Goal: Information Seeking & Learning: Learn about a topic

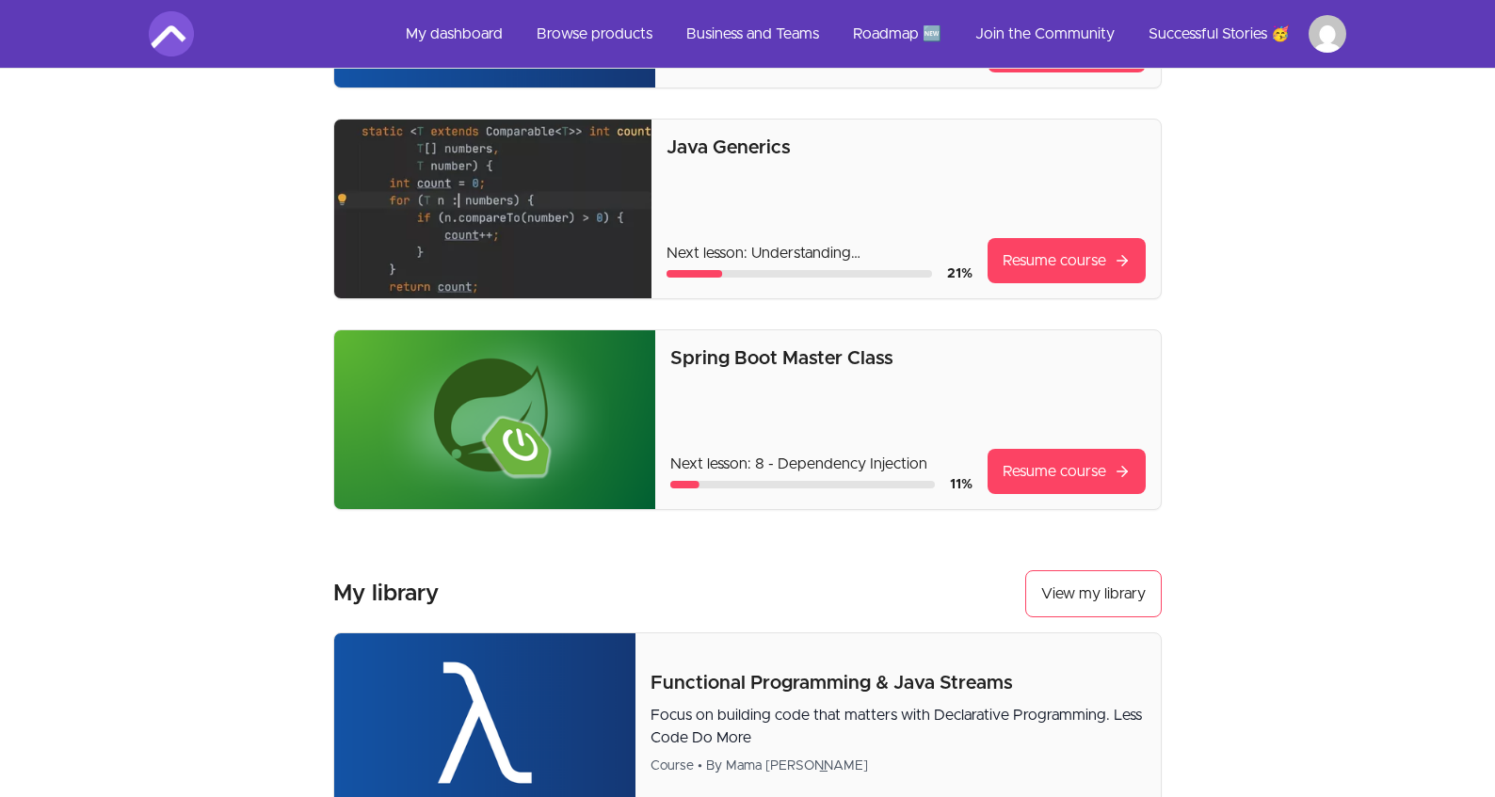
scroll to position [308, 0]
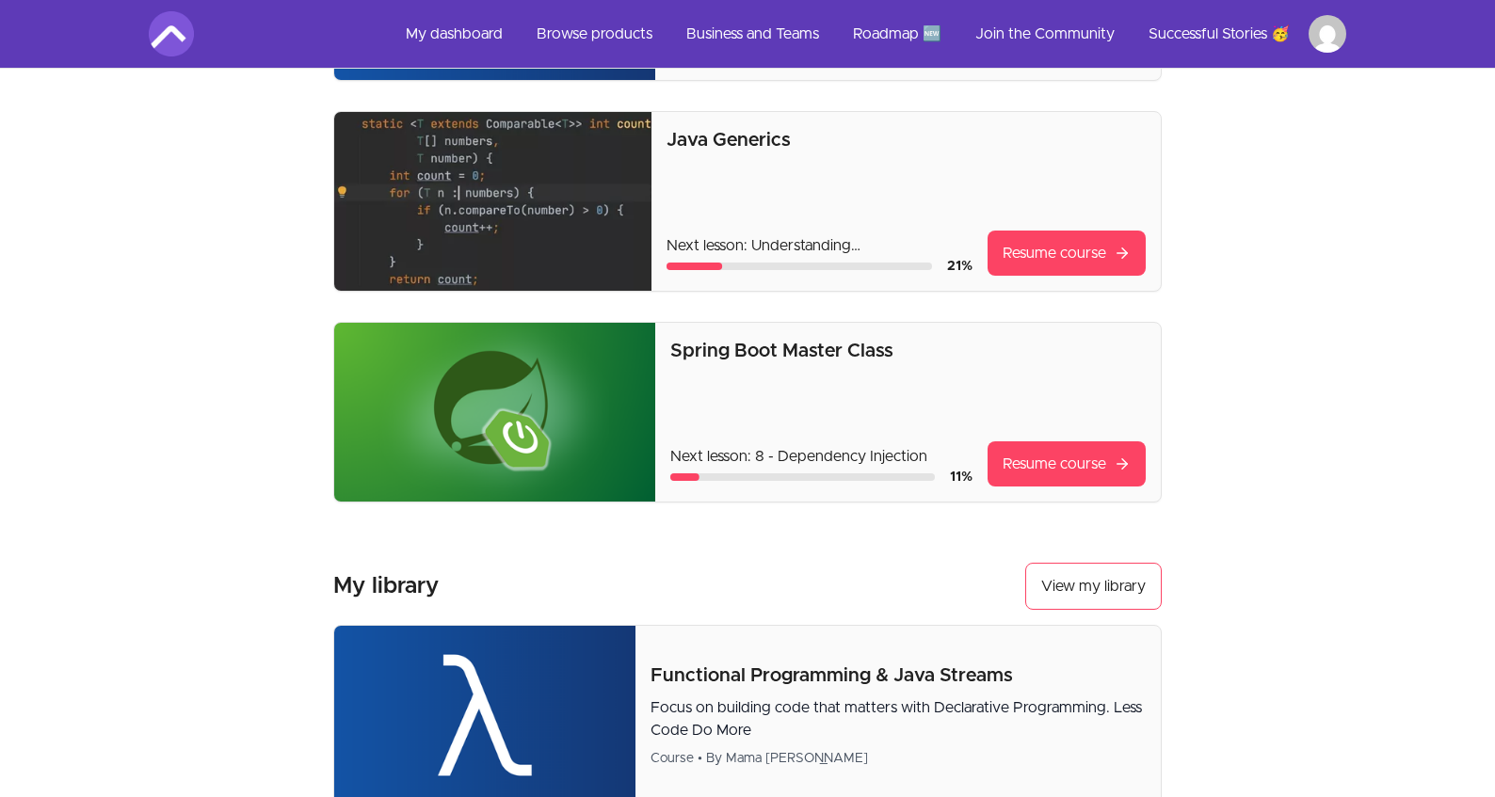
click at [904, 411] on div "Spring Boot Master Class Next lesson: 8 - Dependency Injection 11 % Resume cour…" at bounding box center [907, 412] width 475 height 149
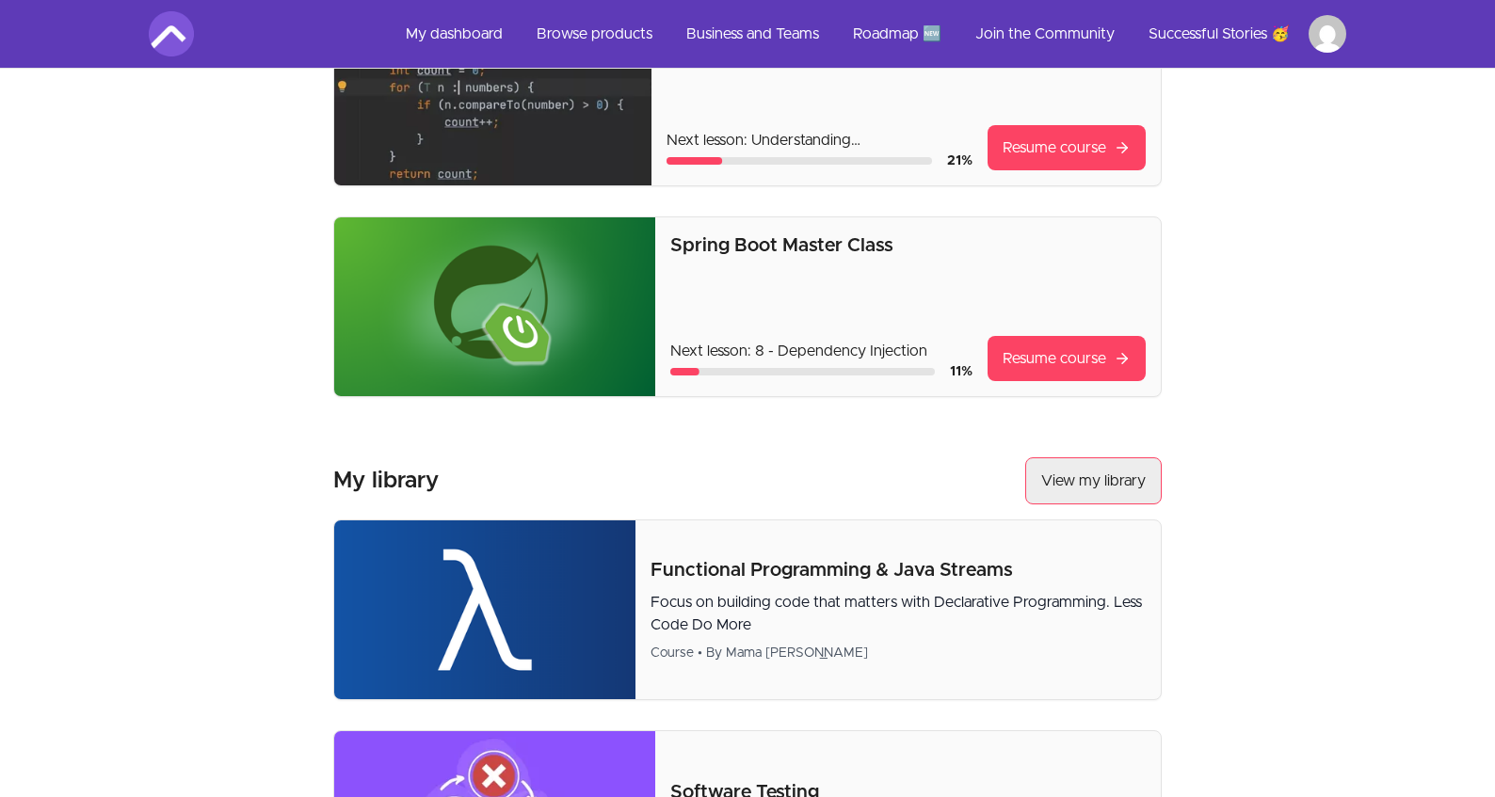
scroll to position [327, 0]
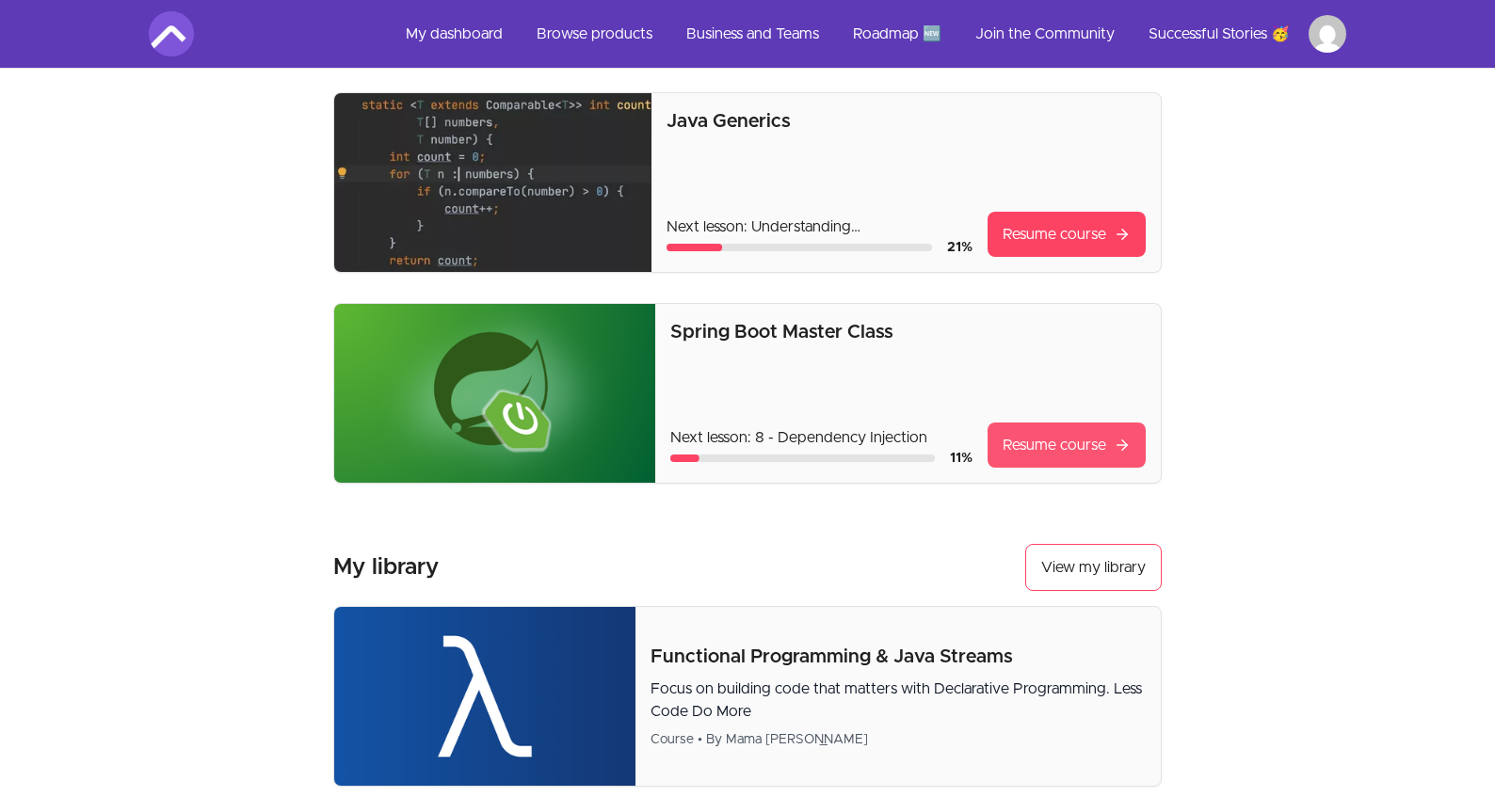
click at [1036, 450] on link "Resume course" at bounding box center [1066, 445] width 158 height 45
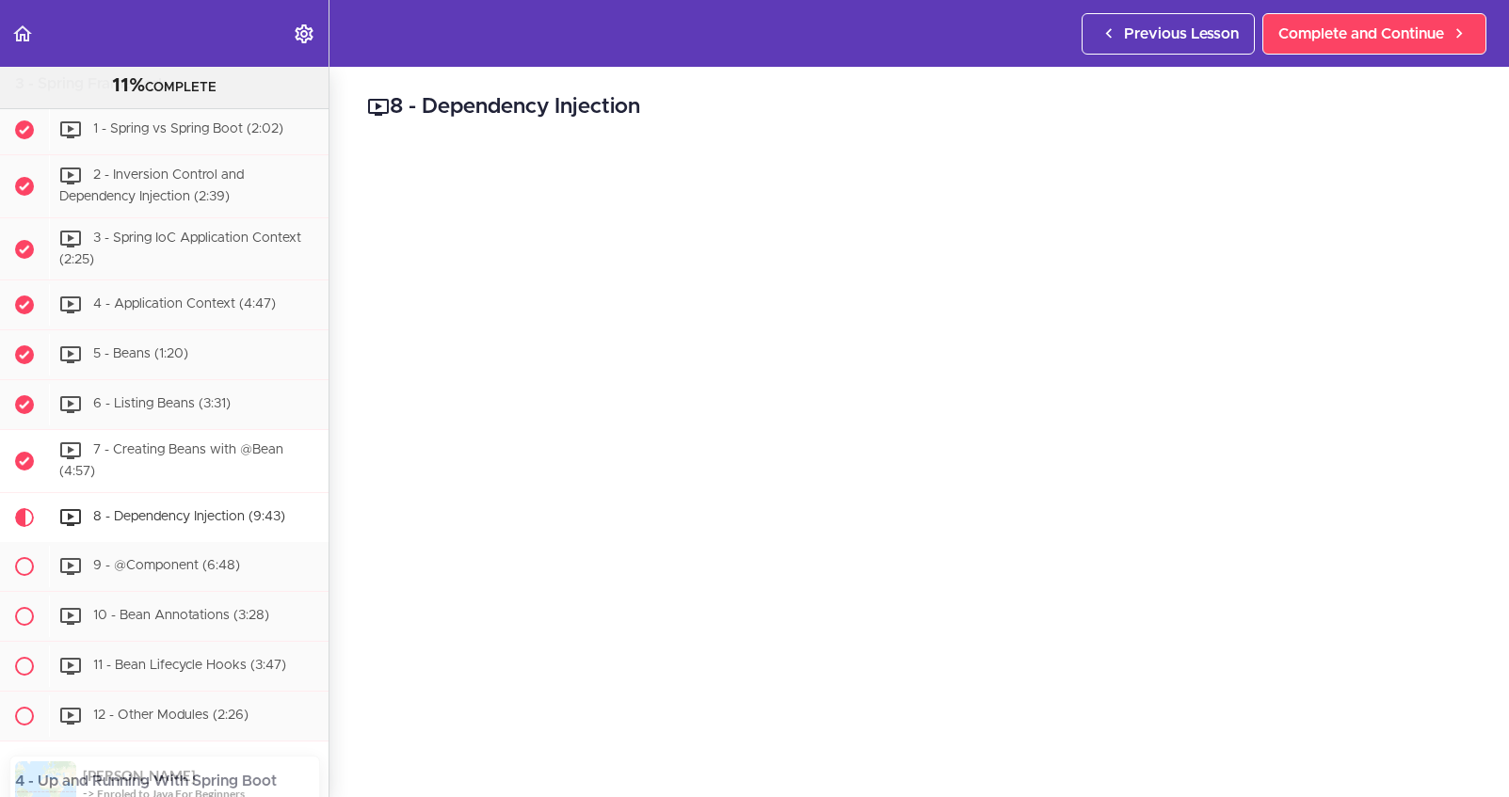
scroll to position [666, 0]
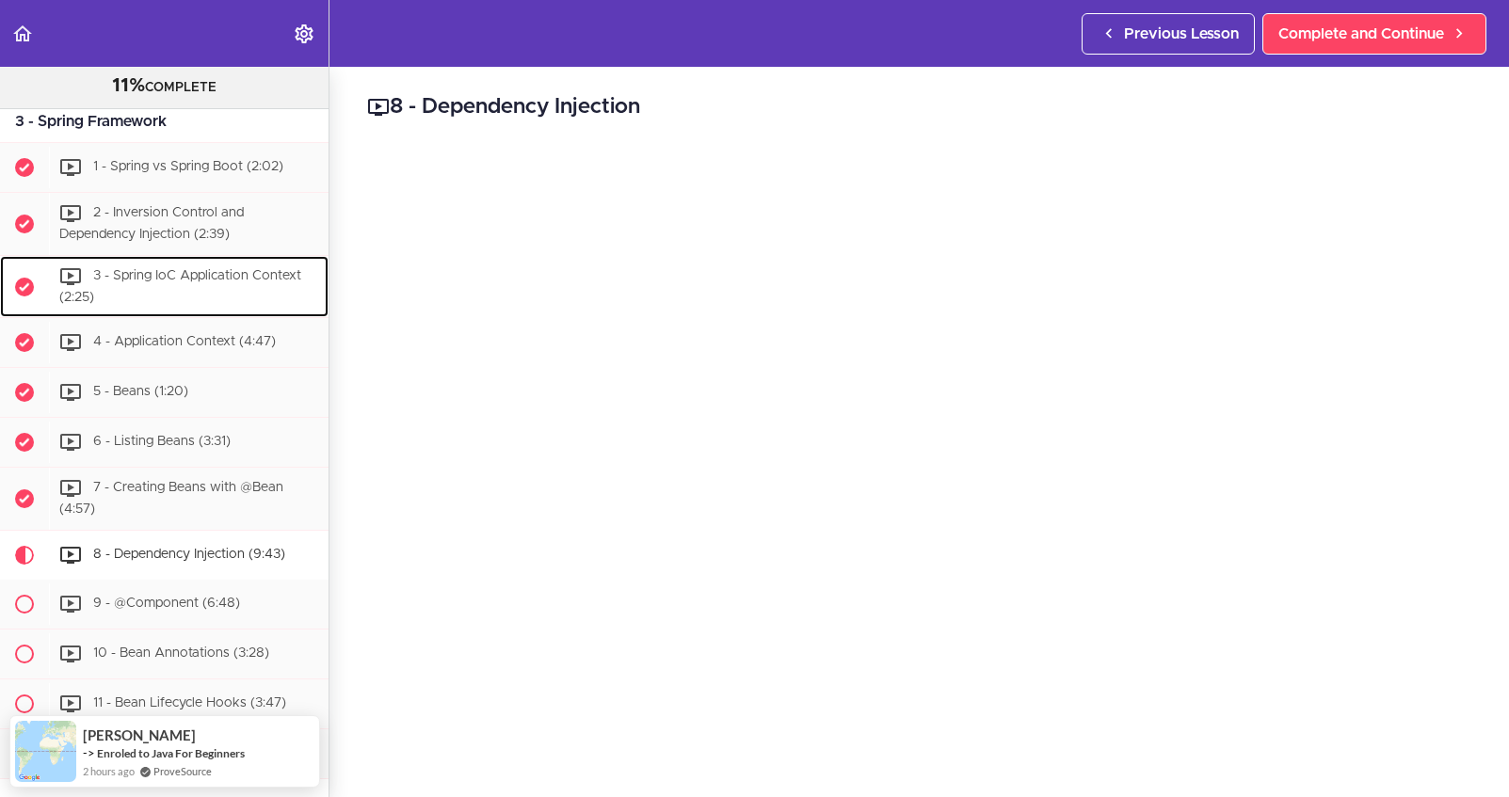
click at [222, 310] on div "3 - Spring IoC Application Context (2:25)" at bounding box center [189, 287] width 280 height 62
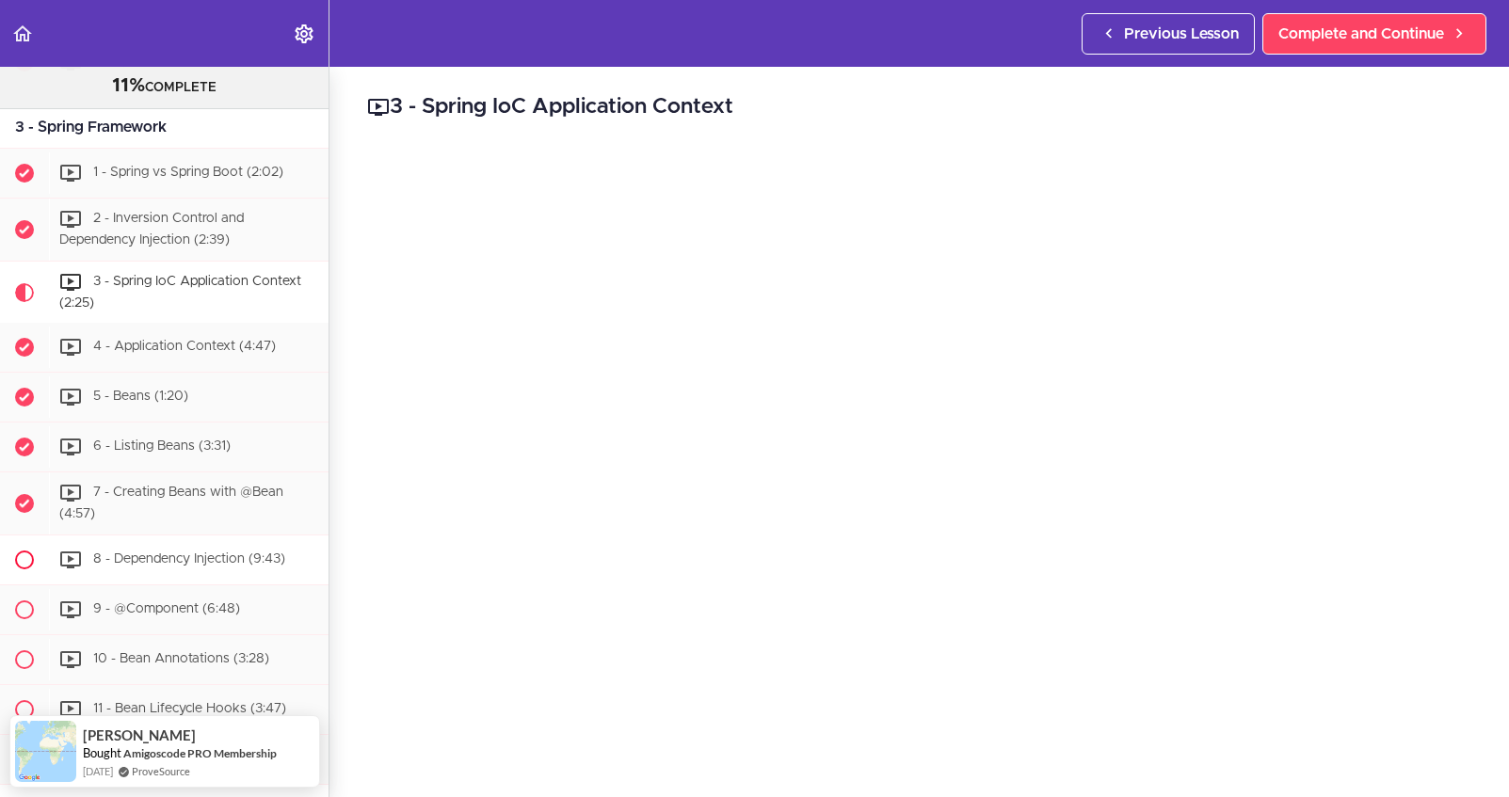
scroll to position [652, 0]
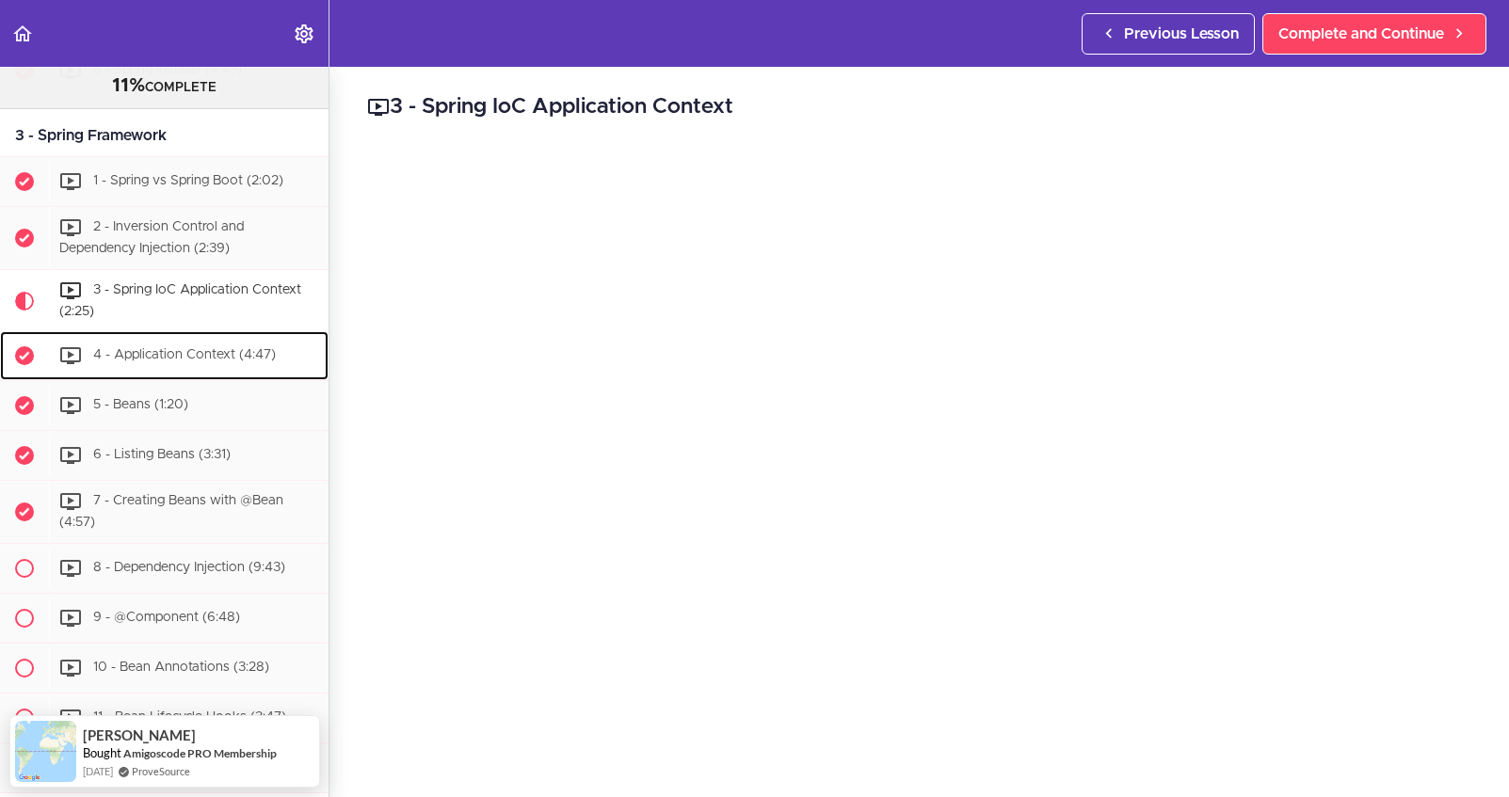
click at [181, 376] on div "4 - Application Context (4:47)" at bounding box center [189, 355] width 280 height 41
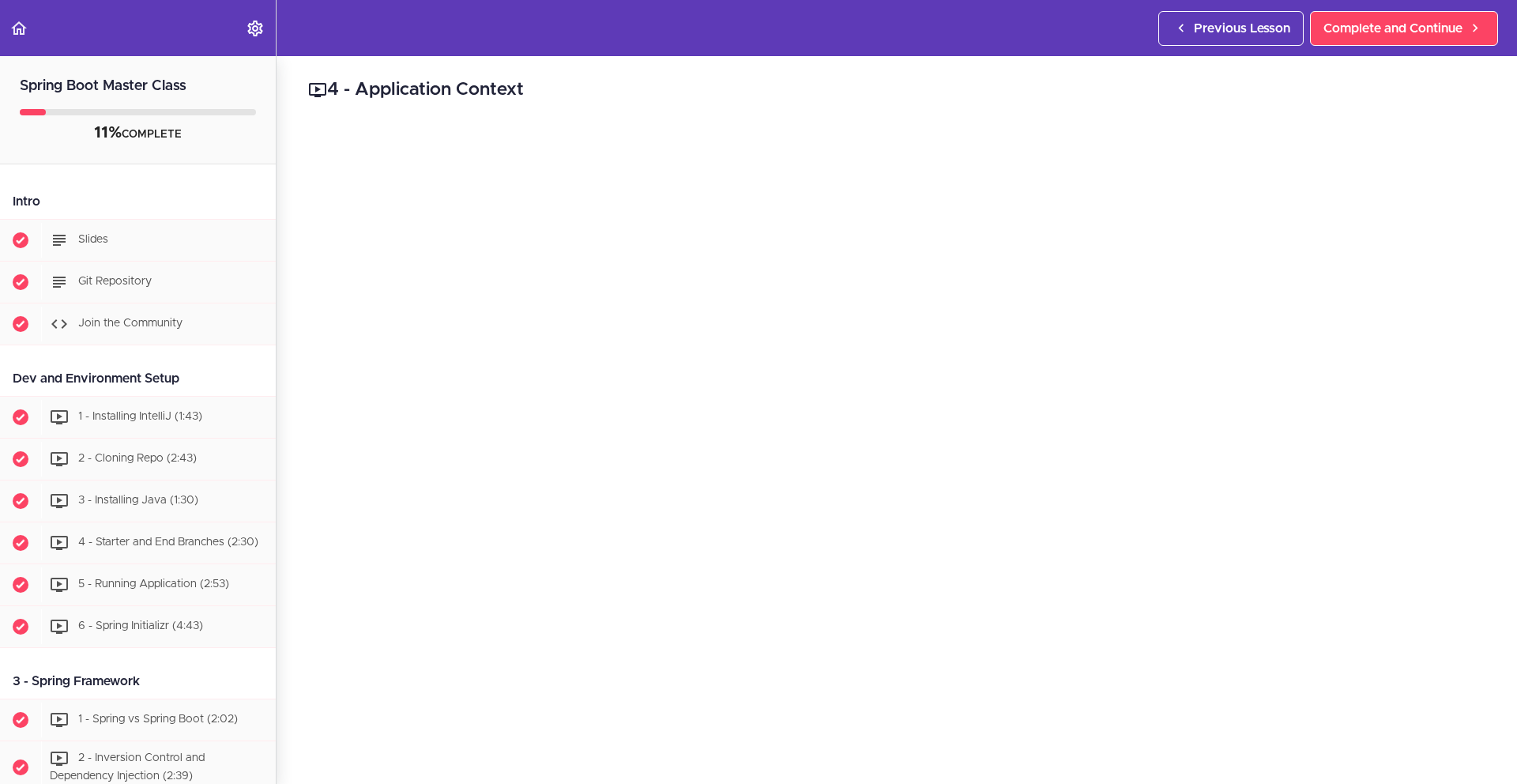
click at [895, 32] on header "Autoplay Autocomplete Previous Lesson Complete and Continue" at bounding box center [758, 28] width 1517 height 56
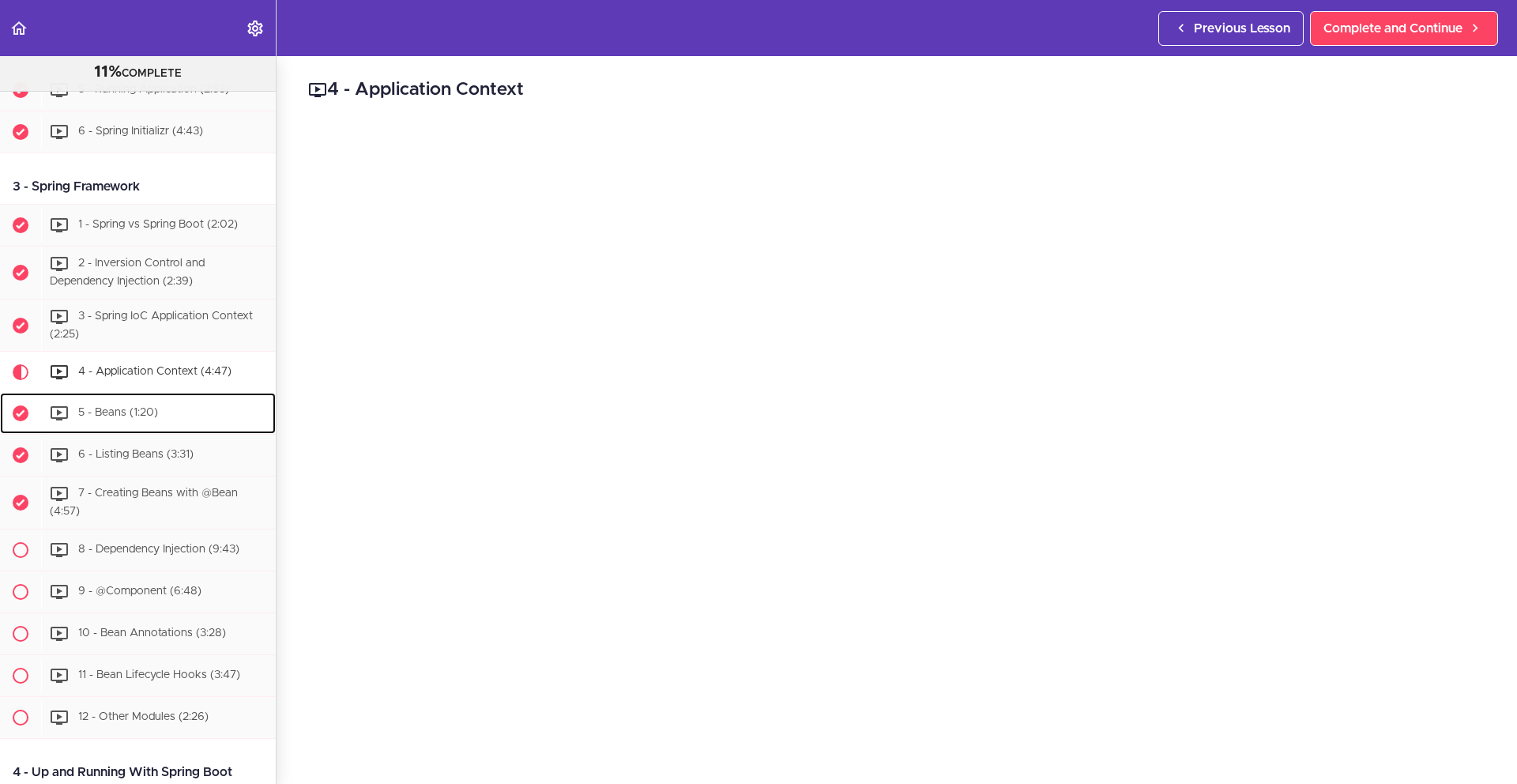
click at [212, 421] on div "5 - Beans (1:20)" at bounding box center [159, 413] width 235 height 34
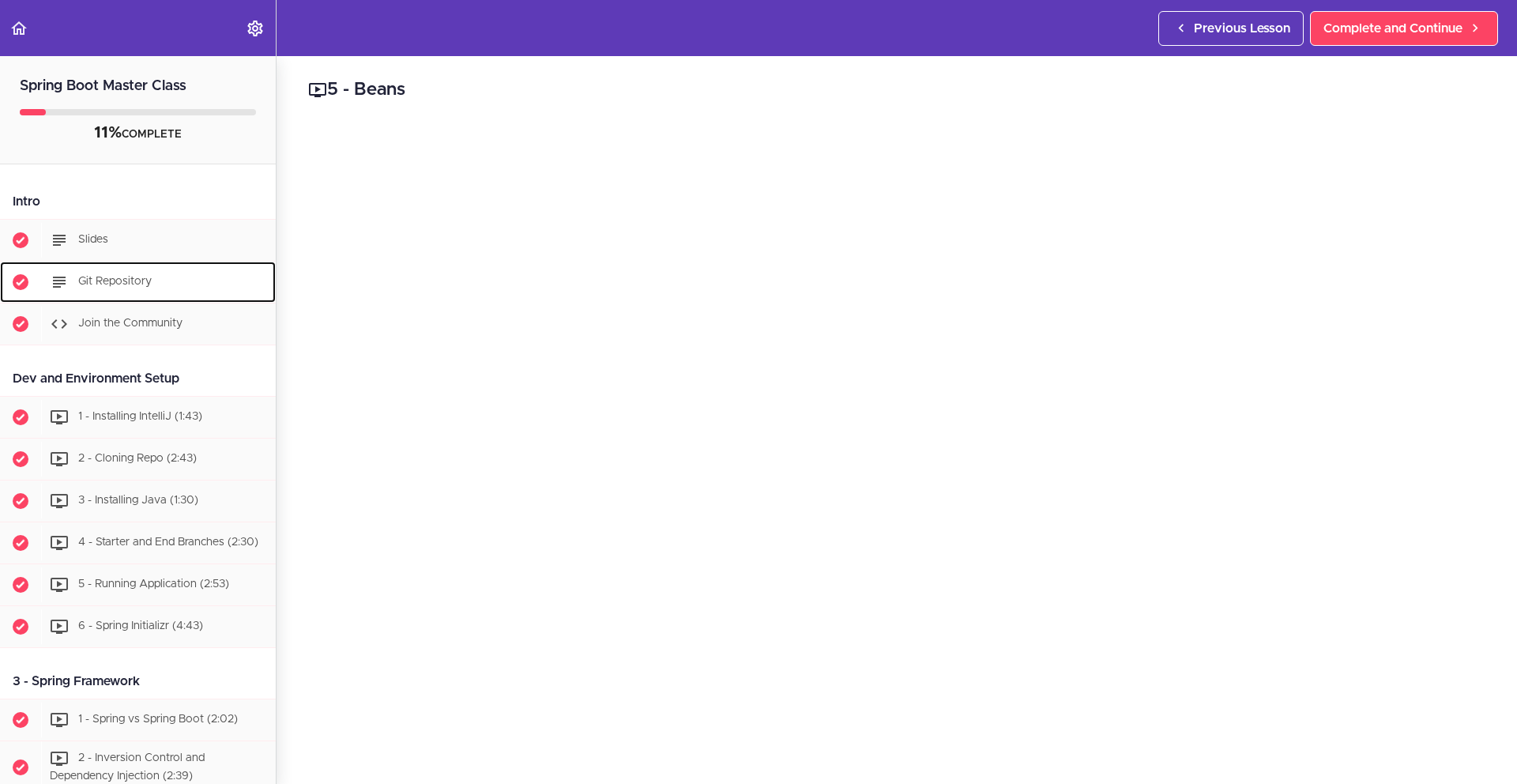
click at [178, 290] on div "Git Repository" at bounding box center [159, 281] width 235 height 34
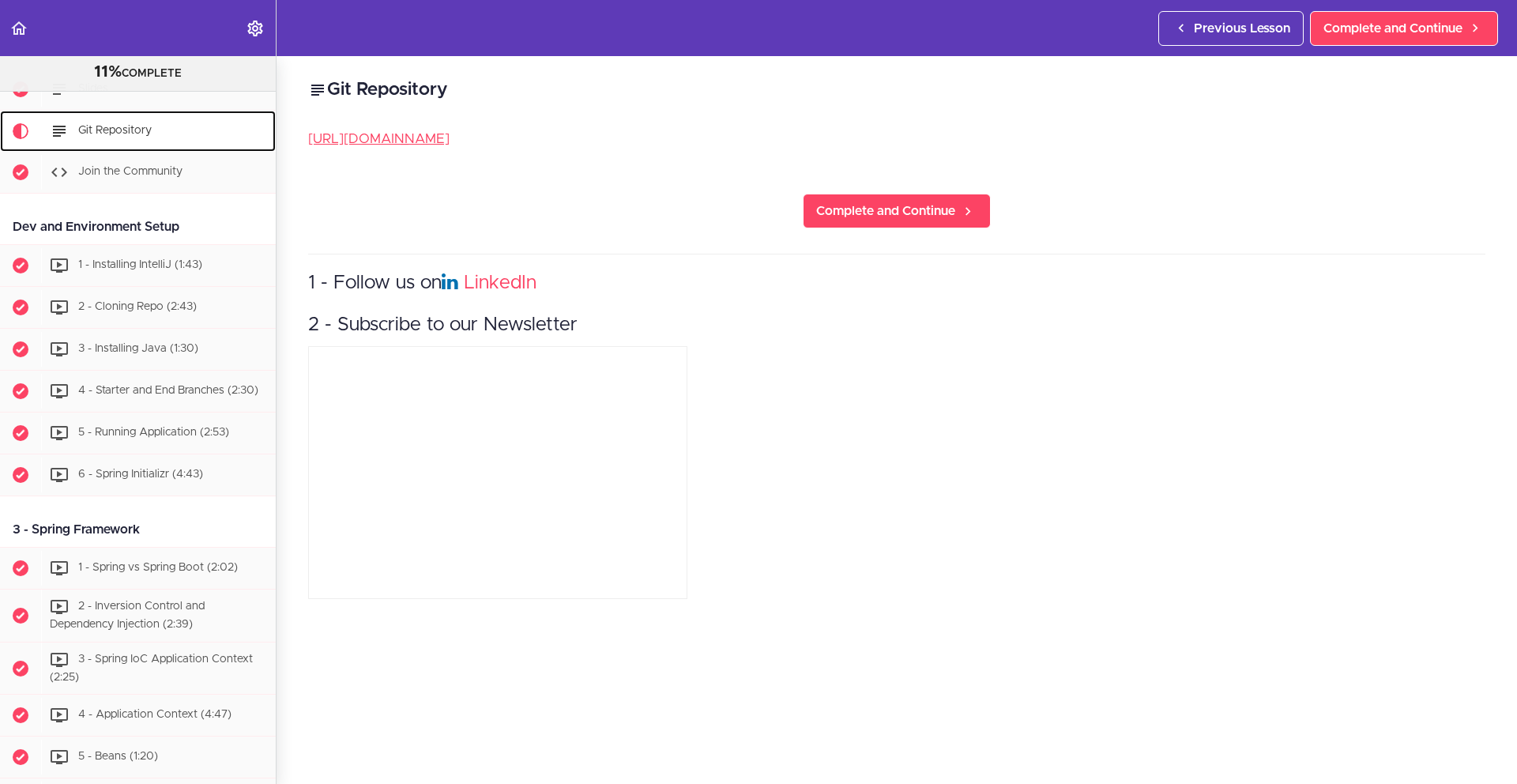
scroll to position [146, 0]
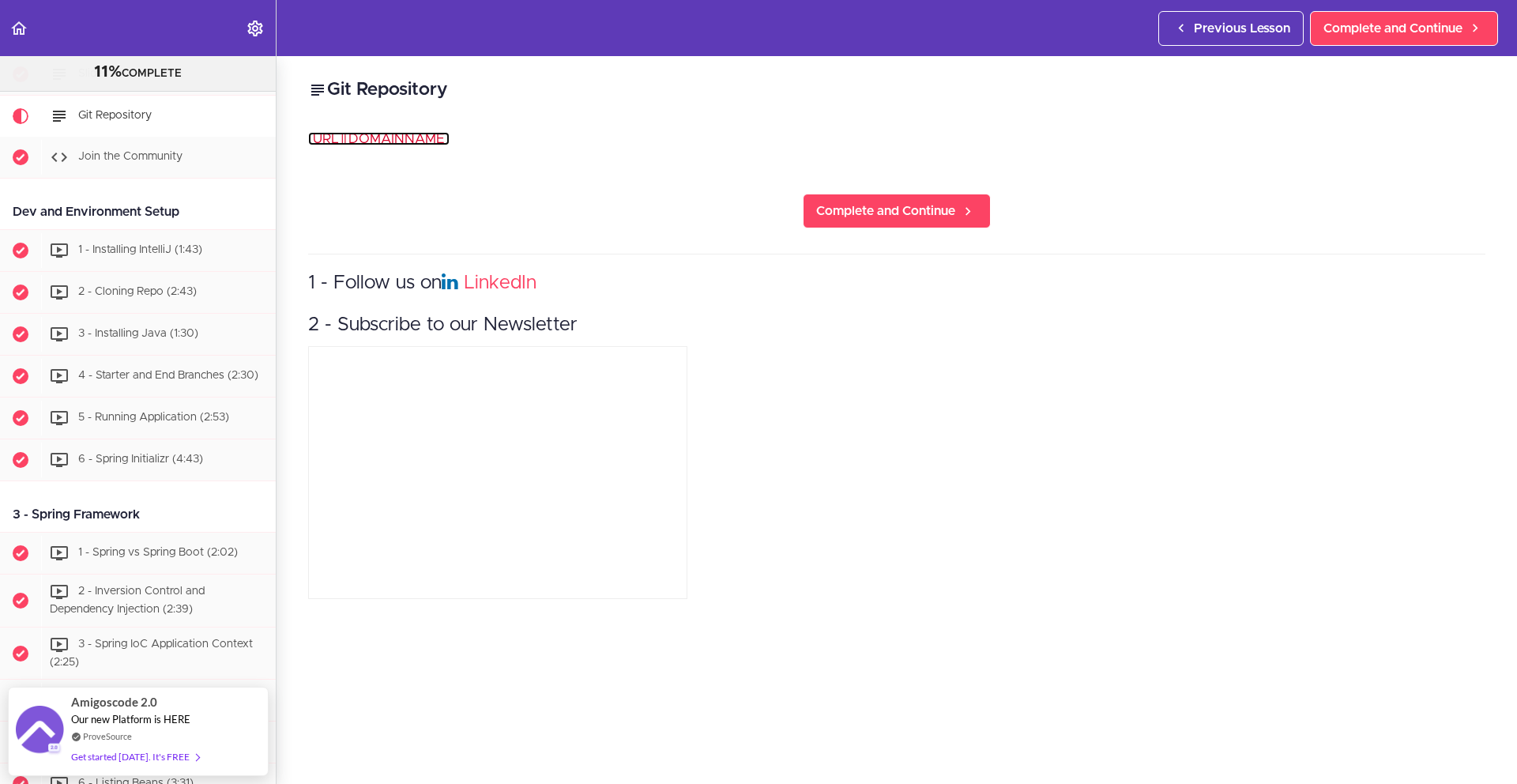
click at [450, 140] on link "[URL][DOMAIN_NAME]" at bounding box center [379, 139] width 141 height 13
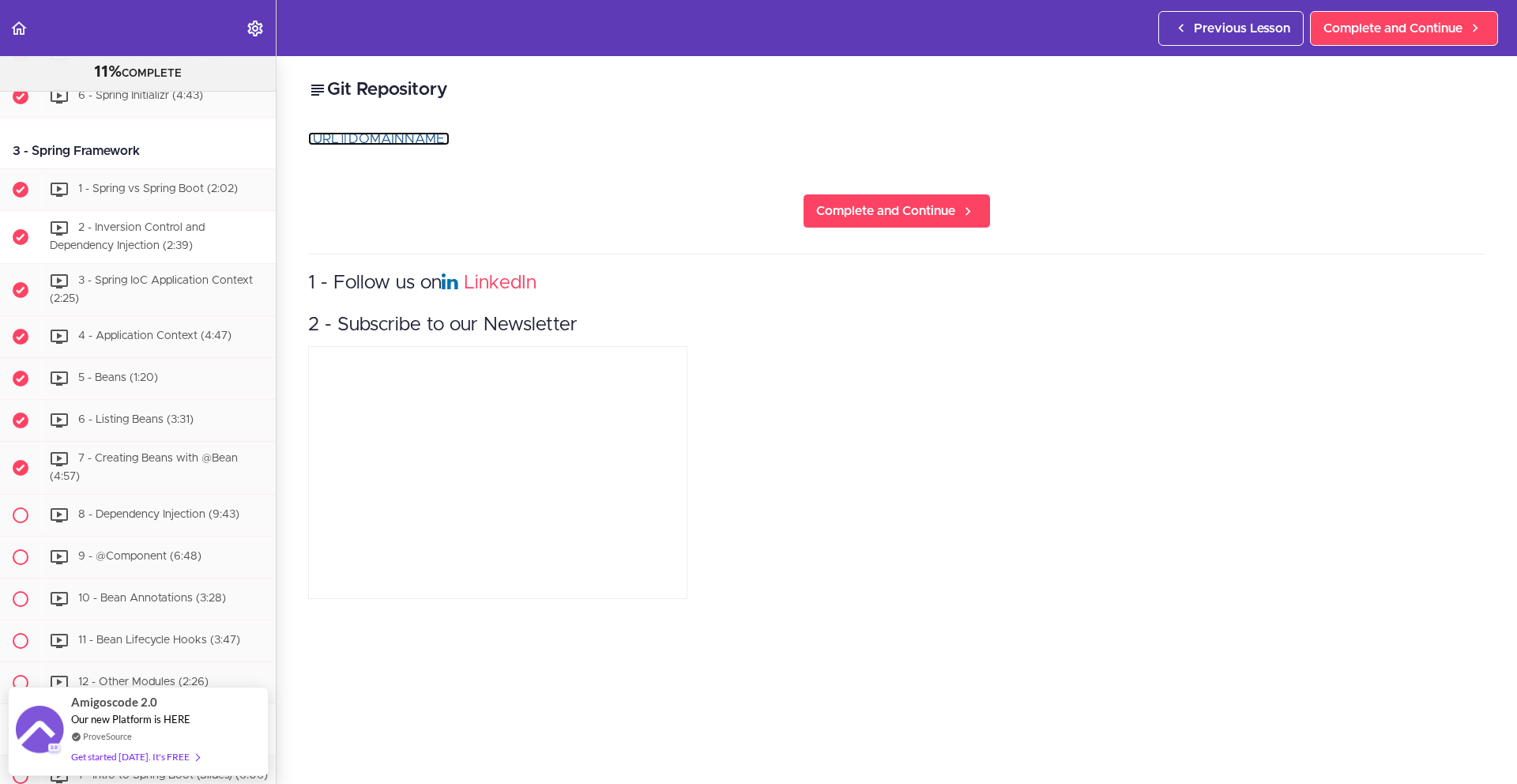
scroll to position [513, 0]
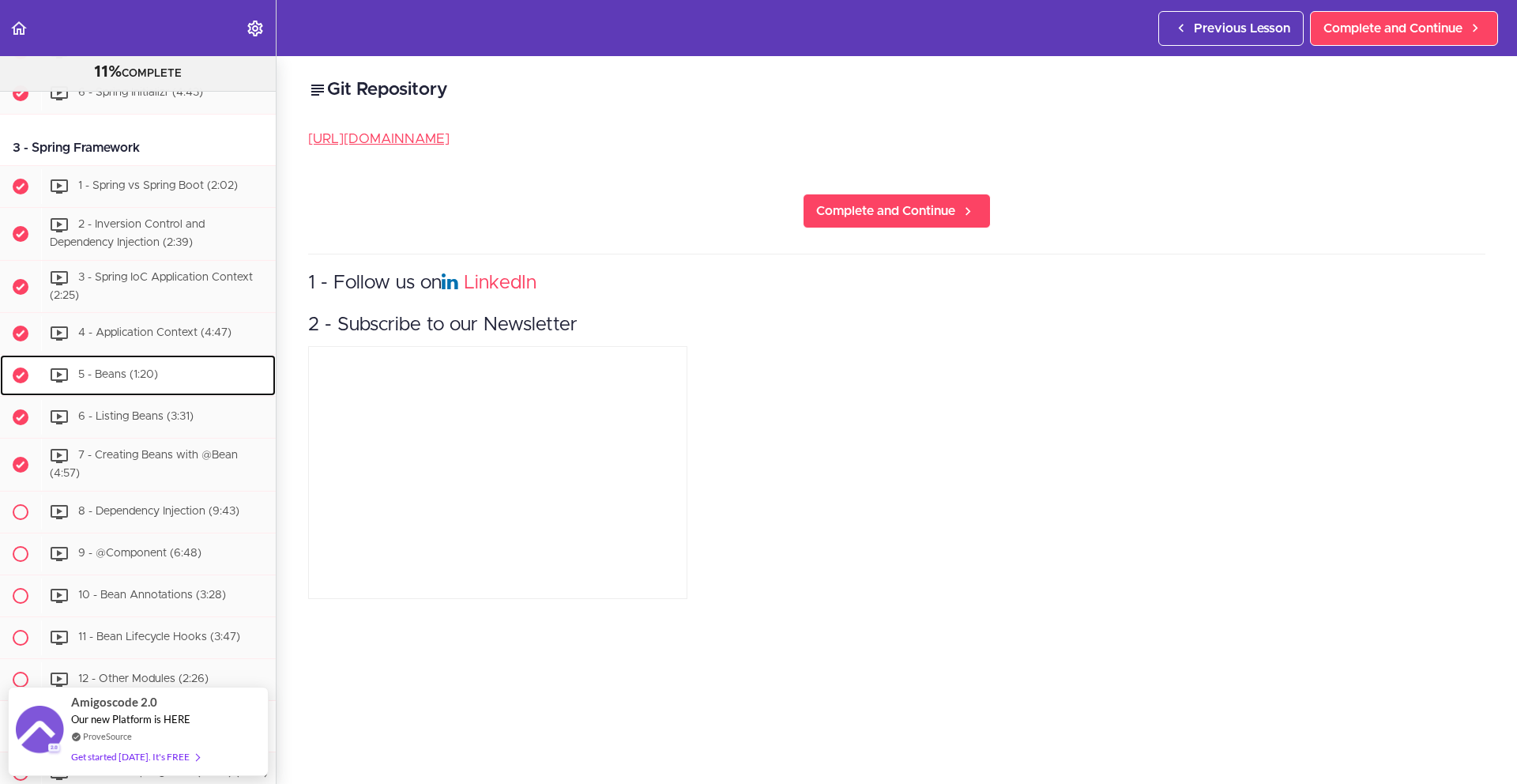
click at [122, 379] on span "5 - Beans (1:20)" at bounding box center [118, 375] width 80 height 11
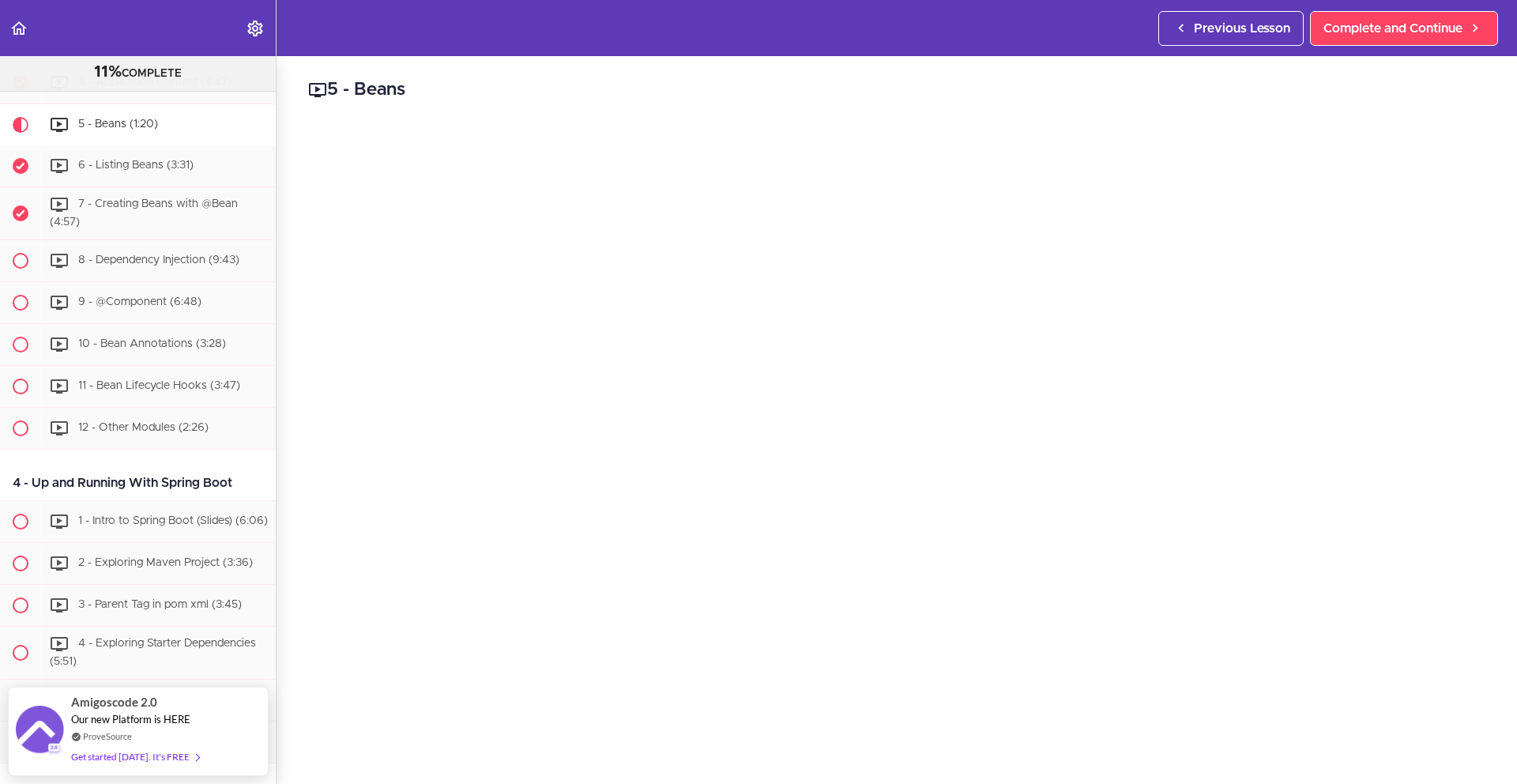
scroll to position [3, 0]
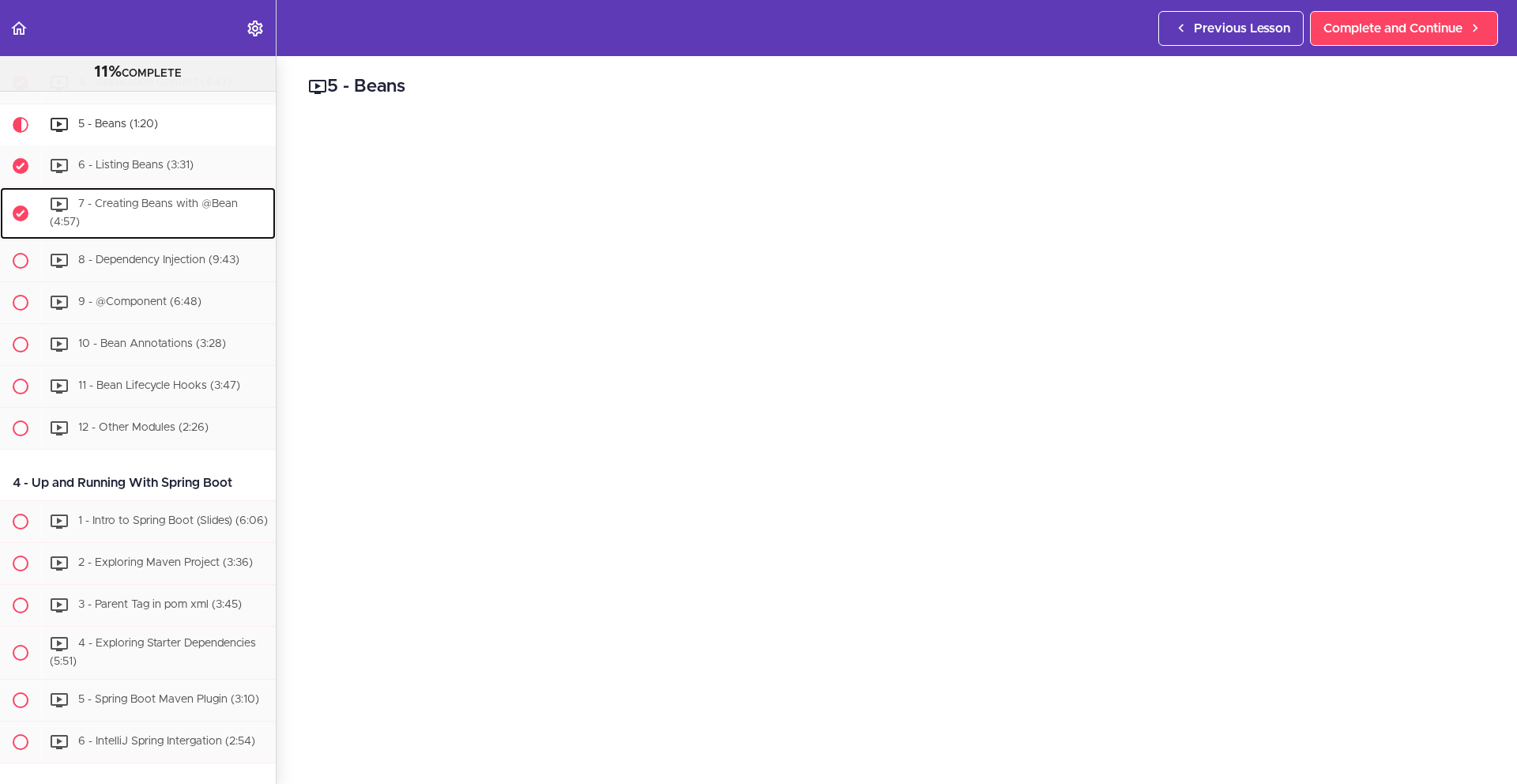
click at [202, 222] on div "7 - Creating Beans with @Bean (4:57)" at bounding box center [159, 213] width 235 height 52
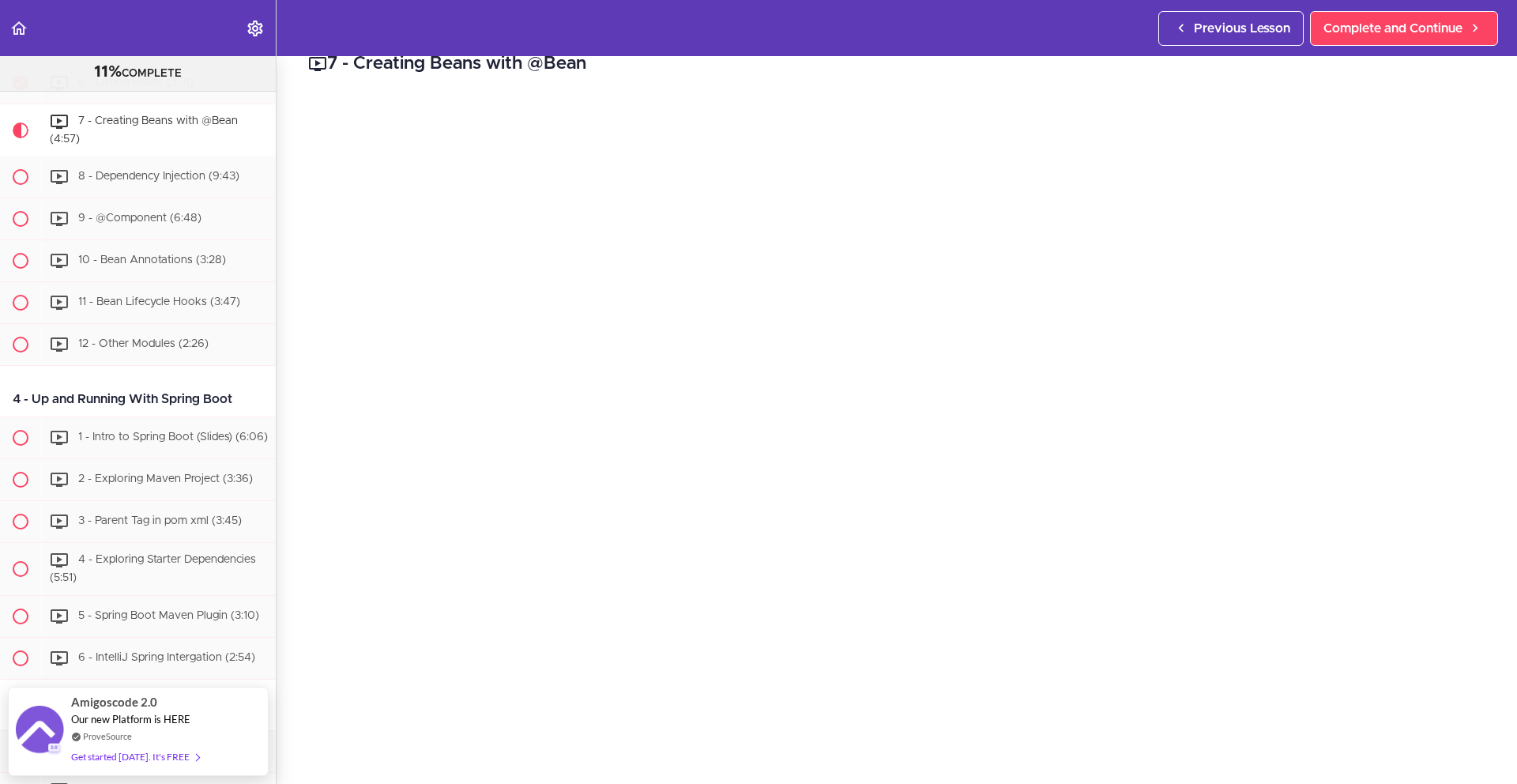
scroll to position [23, 0]
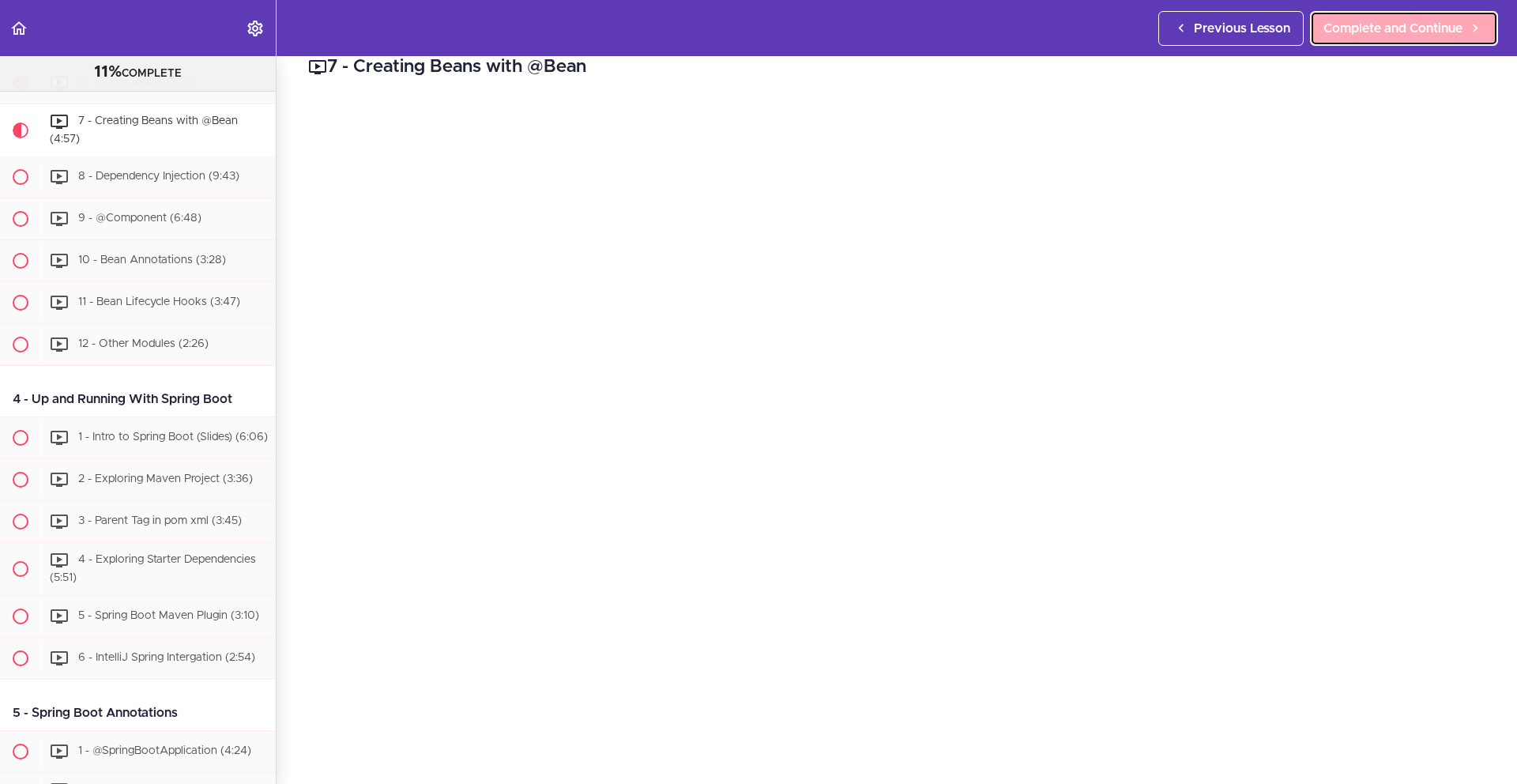
click at [1266, 27] on span "Complete and Continue" at bounding box center [1394, 29] width 139 height 19
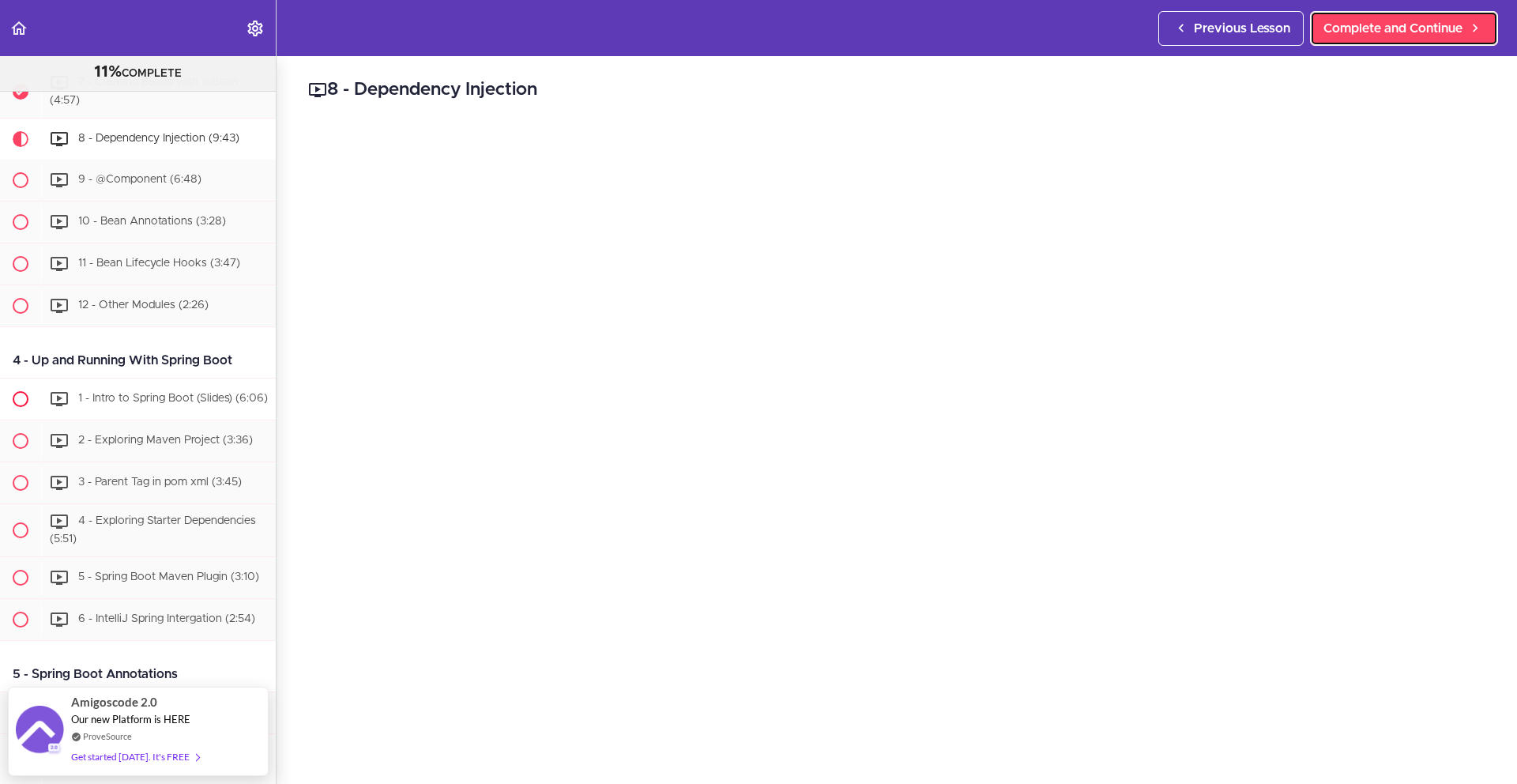
scroll to position [883, 0]
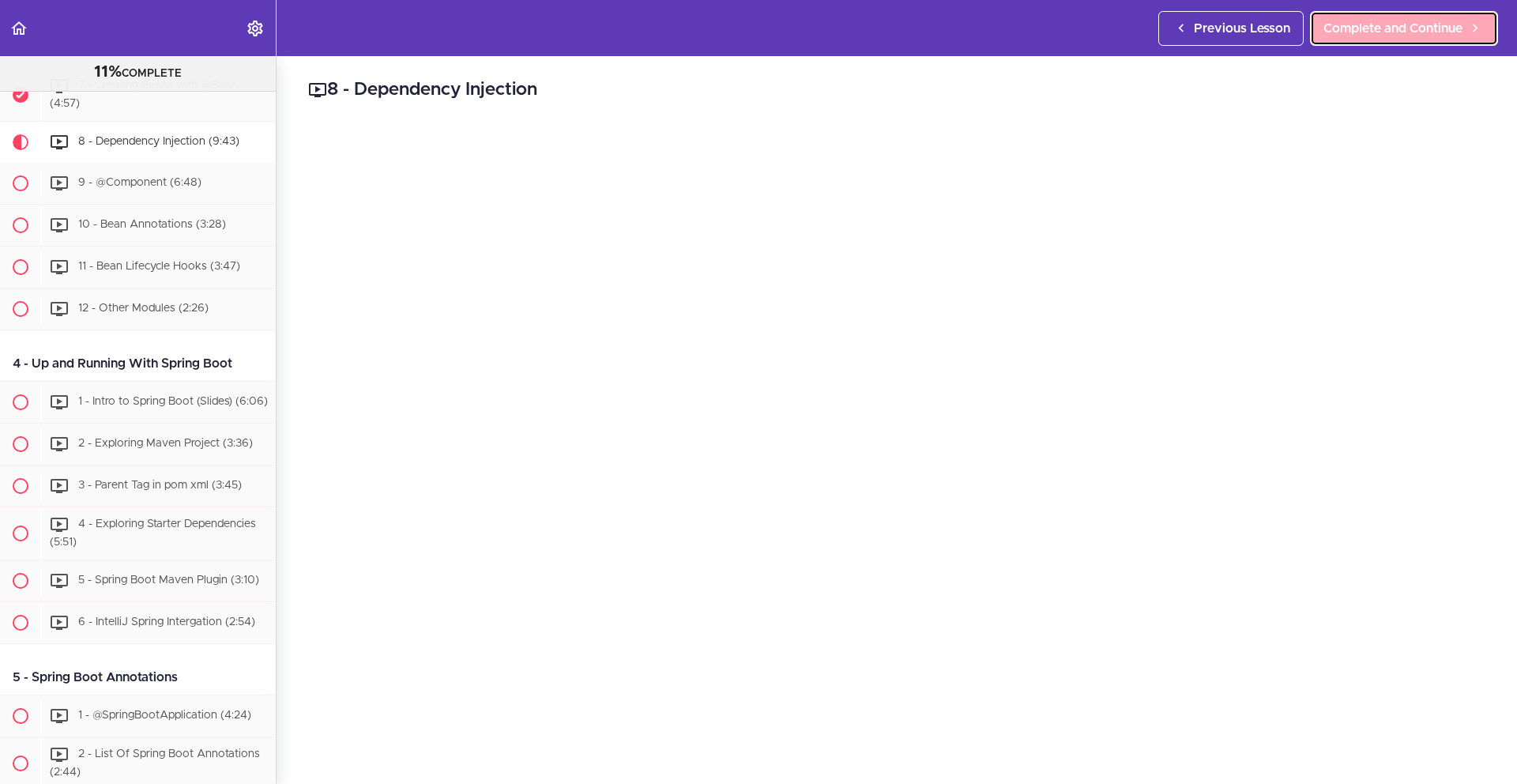
click at [1266, 27] on span "Complete and Continue" at bounding box center [1394, 29] width 139 height 19
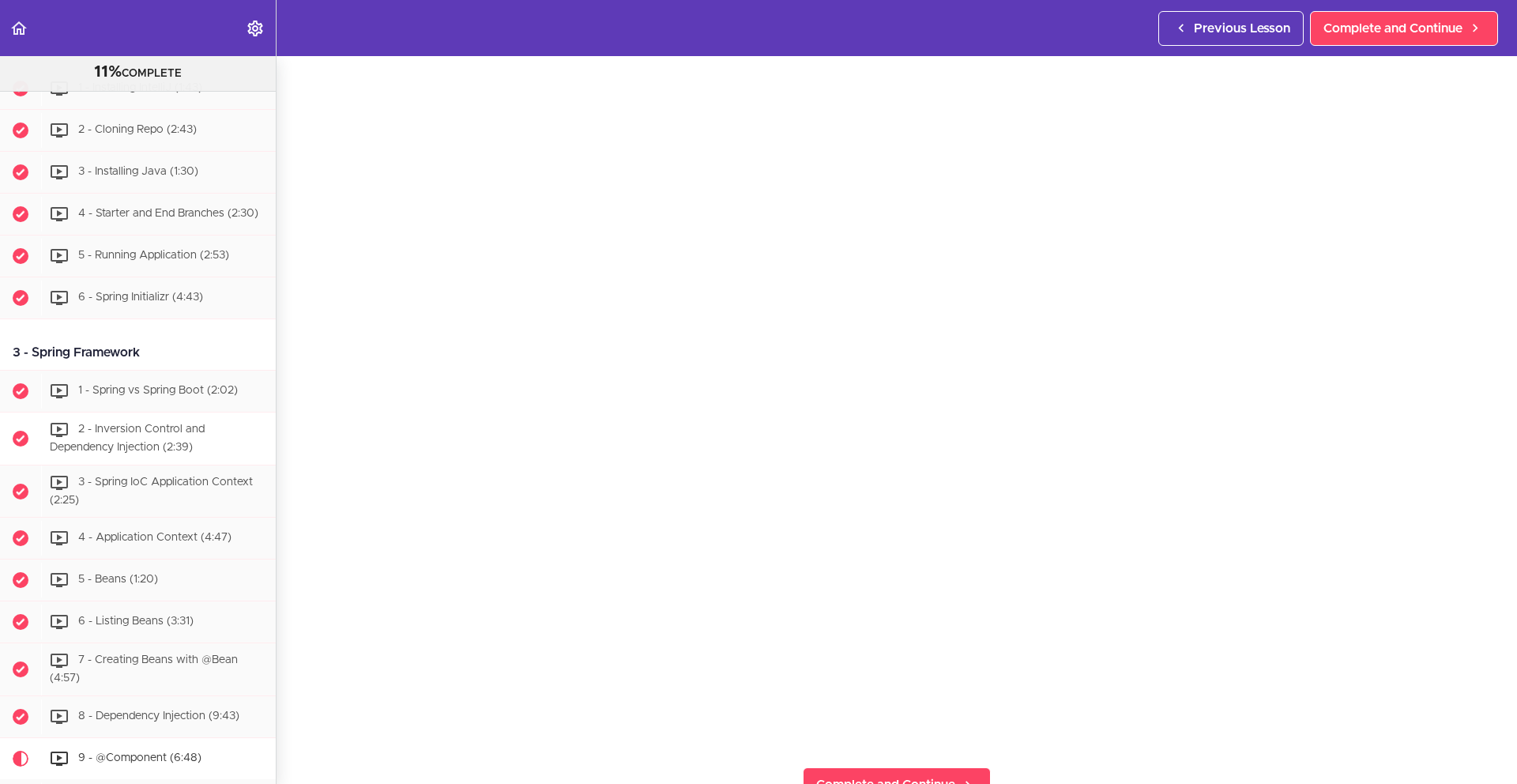
scroll to position [598, 0]
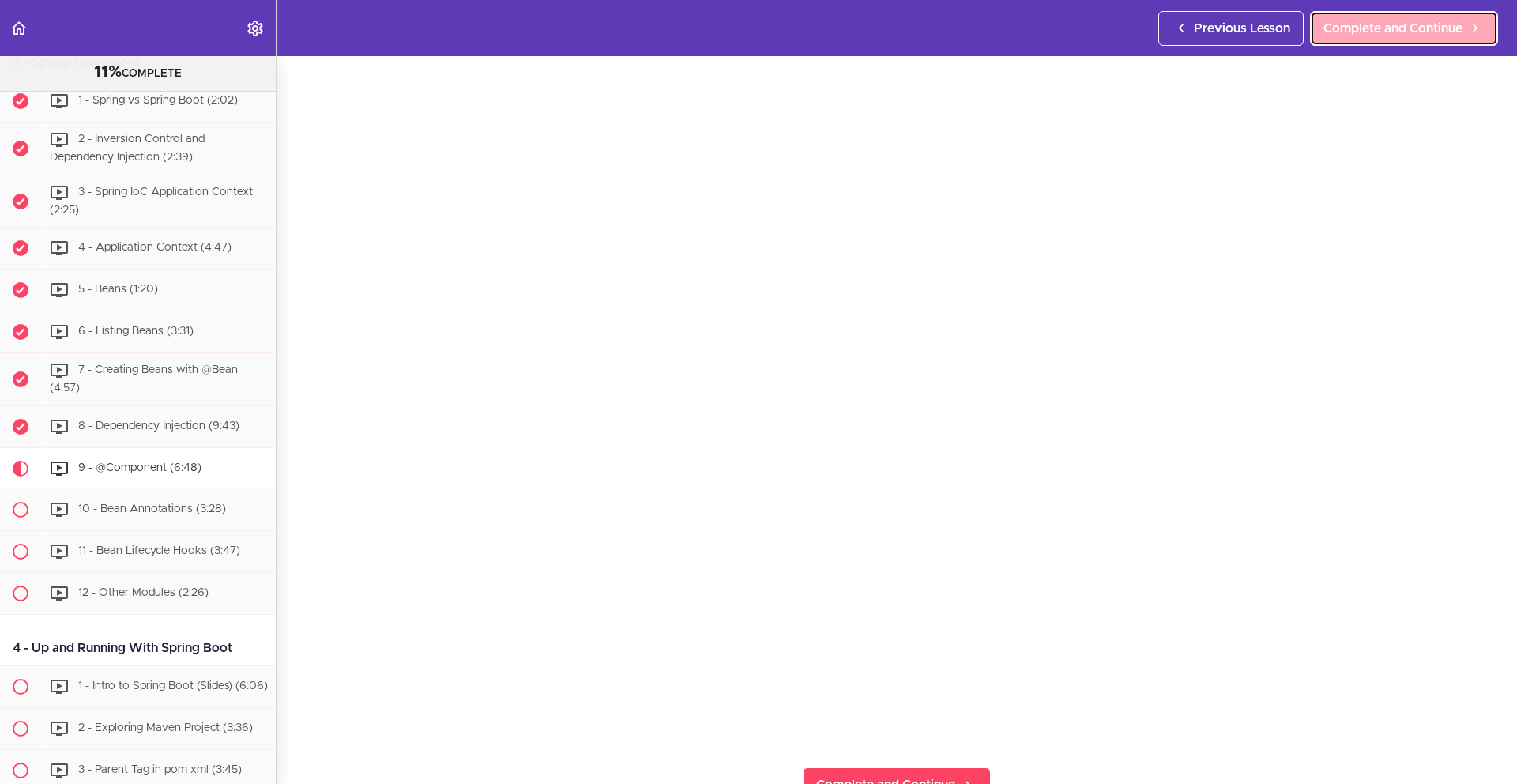
click at [1266, 42] on link "Complete and Continue" at bounding box center [1405, 28] width 188 height 34
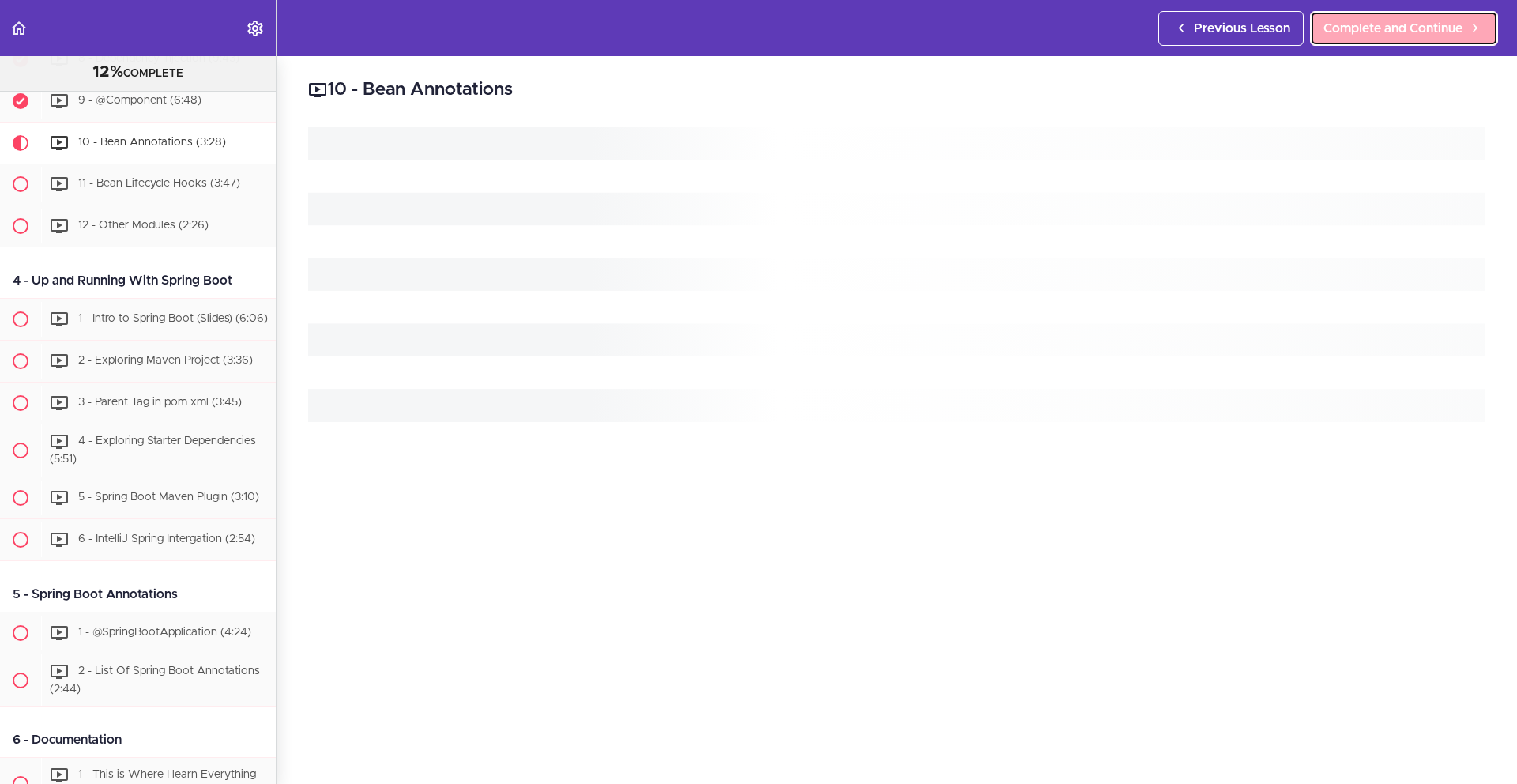
scroll to position [985, 0]
